Goal: Task Accomplishment & Management: Complete application form

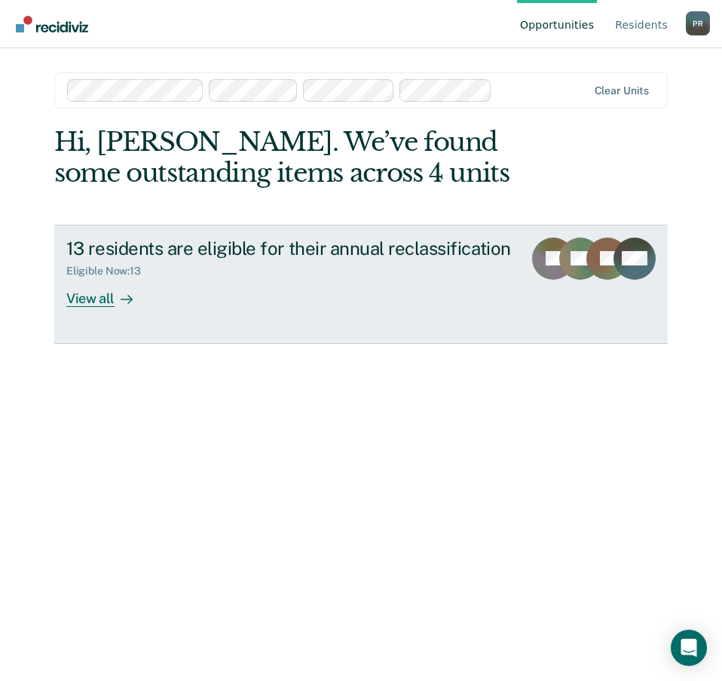
click at [87, 295] on div "View all" at bounding box center [108, 291] width 84 height 29
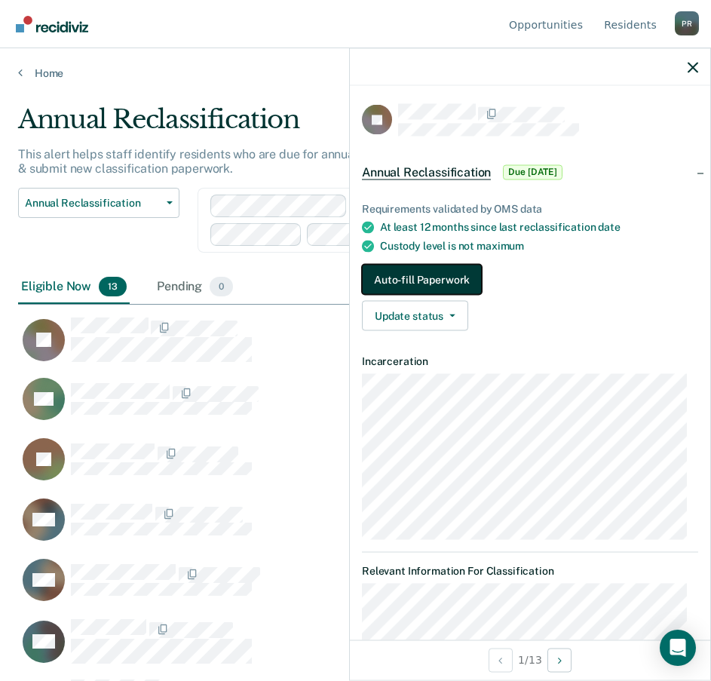
click at [422, 277] on button "Auto-fill Paperwork" at bounding box center [422, 280] width 120 height 30
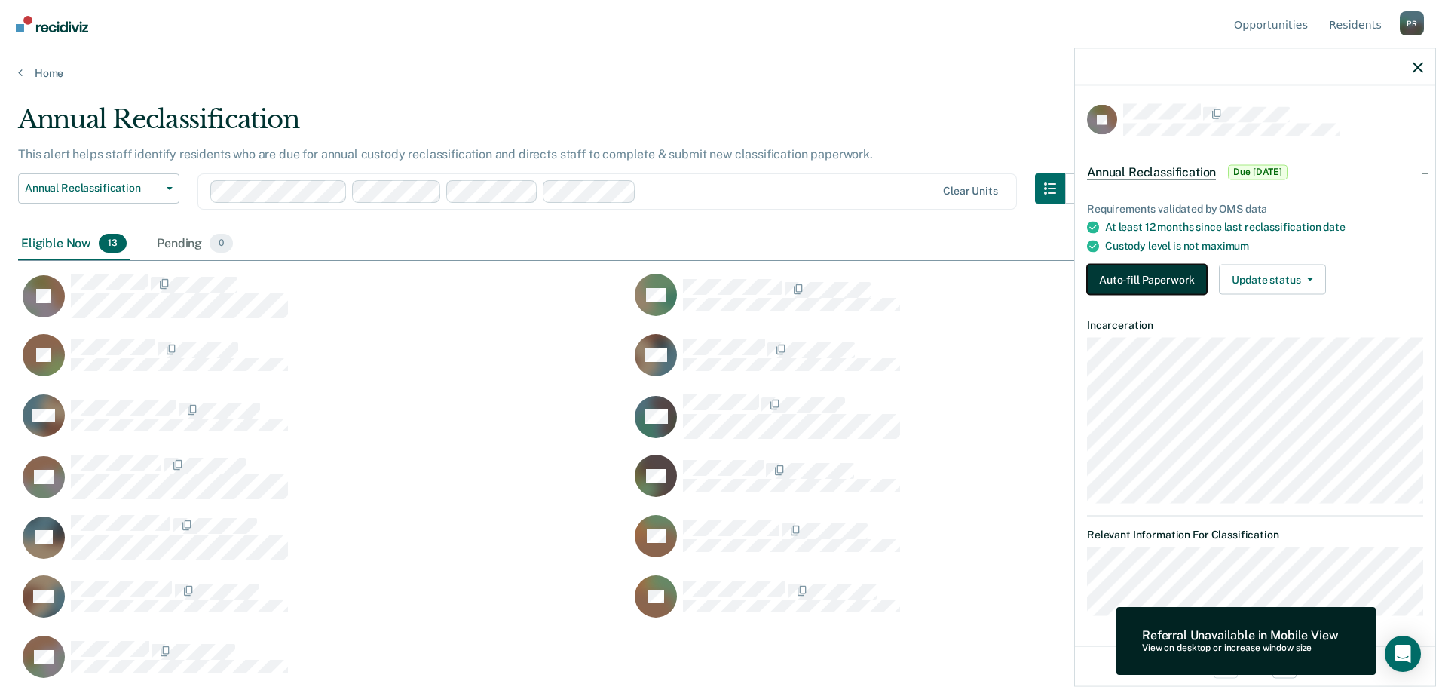
scroll to position [458, 1388]
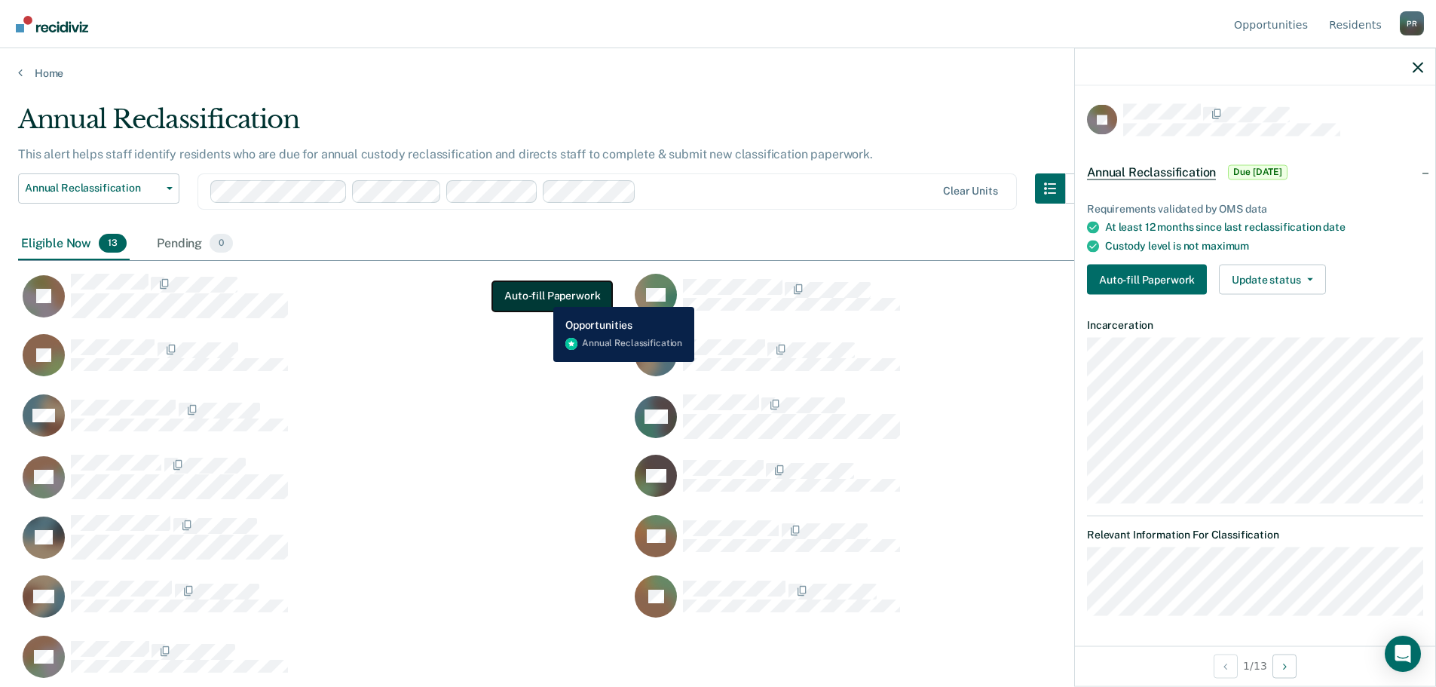
click at [542, 295] on button "Auto-fill Paperwork" at bounding box center [552, 296] width 120 height 30
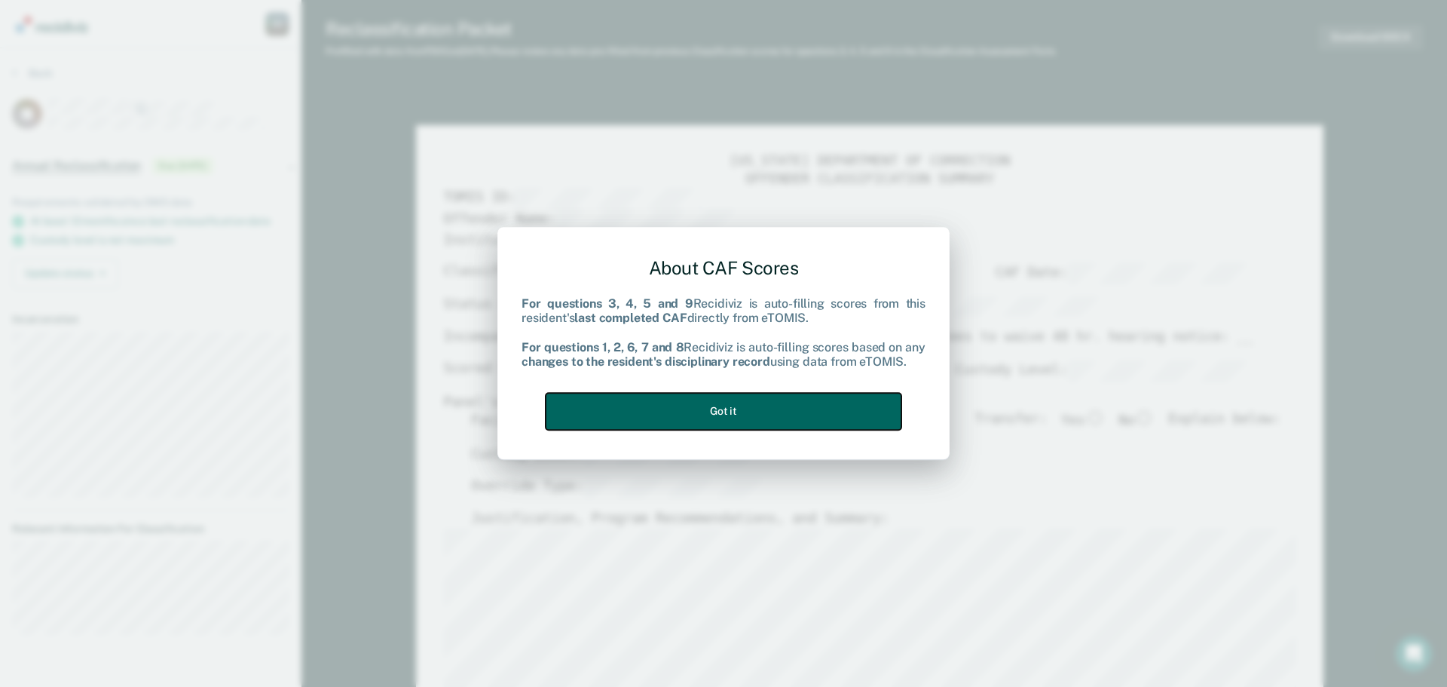
click at [721, 411] on button "Got it" at bounding box center [724, 411] width 356 height 37
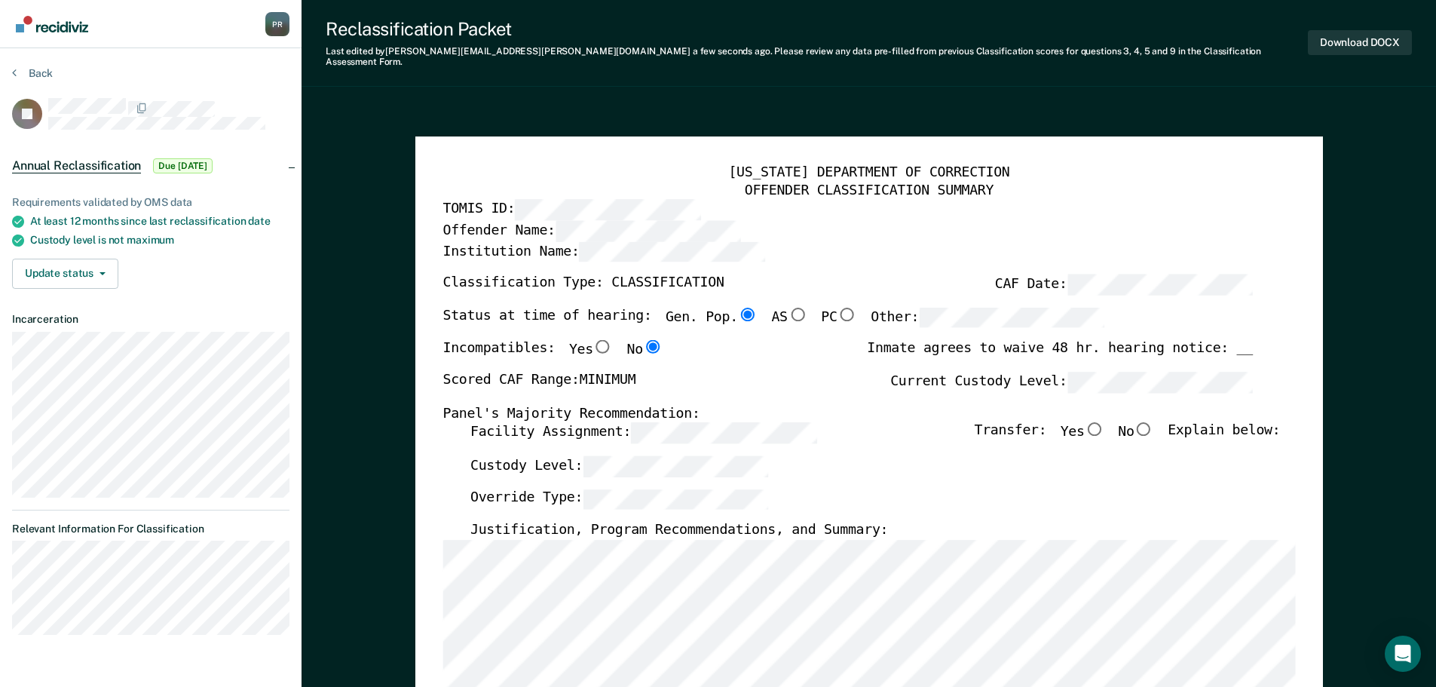
click at [721, 422] on input "No" at bounding box center [1144, 429] width 20 height 14
type textarea "x"
radio input "true"
type textarea "x"
